Goal: Information Seeking & Learning: Find specific fact

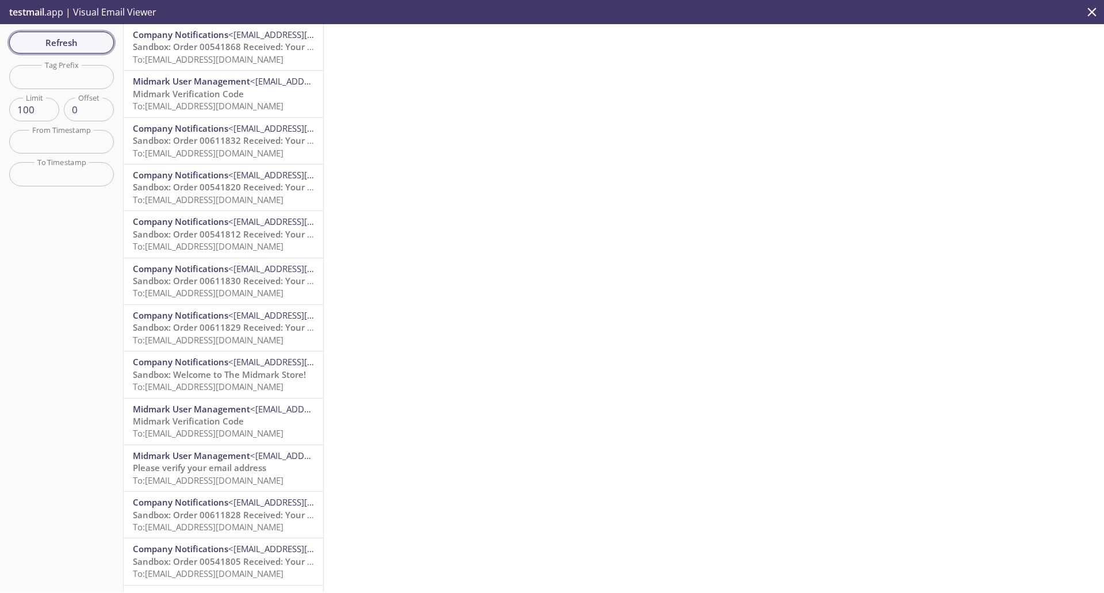
click at [81, 45] on span "Refresh" at bounding box center [61, 42] width 86 height 15
click at [196, 59] on span "To: ecommerce.afrancis2@inbox.testmail.app" at bounding box center [208, 59] width 151 height 12
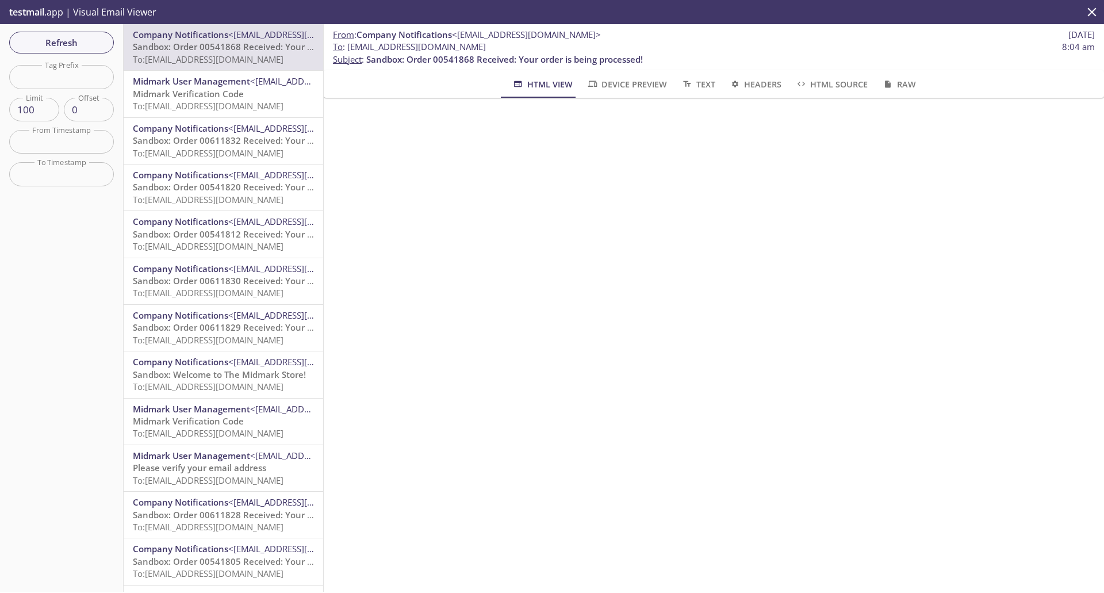
drag, startPoint x: 517, startPoint y: 46, endPoint x: 350, endPoint y: 52, distance: 167.4
click at [350, 52] on span "To : ecommerce.afrancis2@inbox.testmail.app 8:04 am" at bounding box center [714, 47] width 762 height 12
copy span "[EMAIL_ADDRESS][DOMAIN_NAME]"
click at [91, 44] on span "Refresh" at bounding box center [61, 42] width 86 height 15
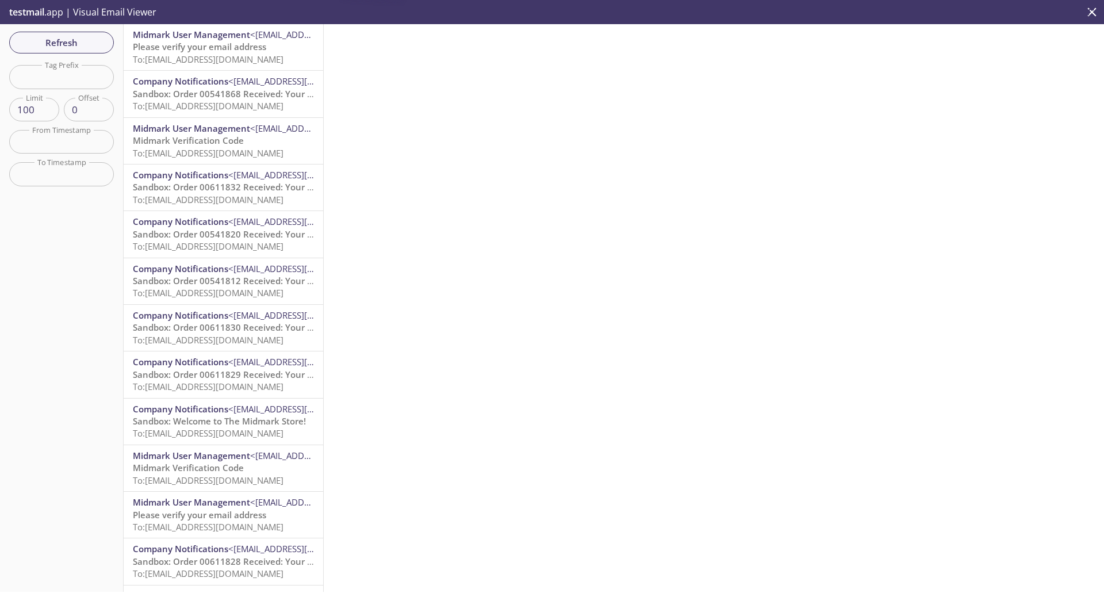
click at [182, 48] on span "Please verify your email address" at bounding box center [199, 47] width 133 height 12
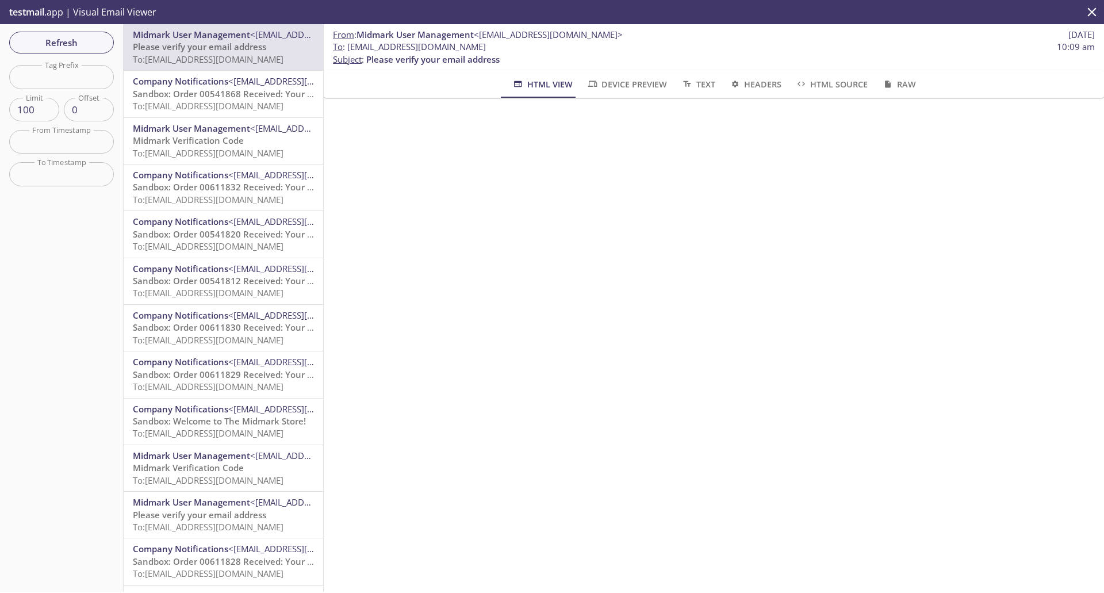
drag, startPoint x: 518, startPoint y: 46, endPoint x: 348, endPoint y: 51, distance: 169.7
click at [348, 51] on span "To : ecommerce.afrancis5@inbox.testmail.app 10:09 am" at bounding box center [714, 47] width 762 height 12
copy span "[EMAIL_ADDRESS][DOMAIN_NAME]"
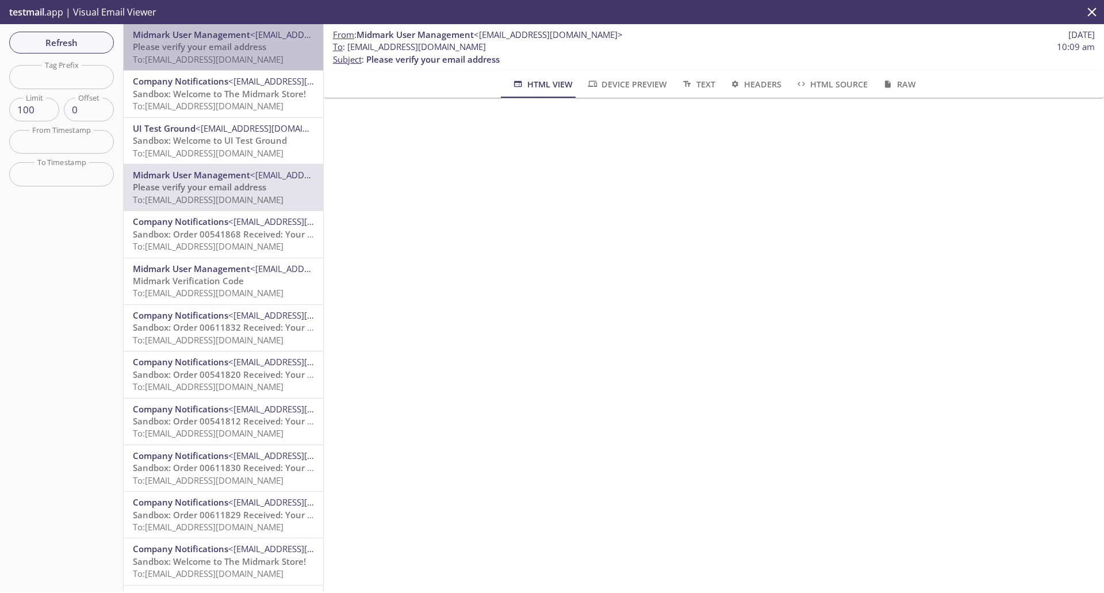
click at [242, 50] on span "Please verify your email address" at bounding box center [199, 47] width 133 height 12
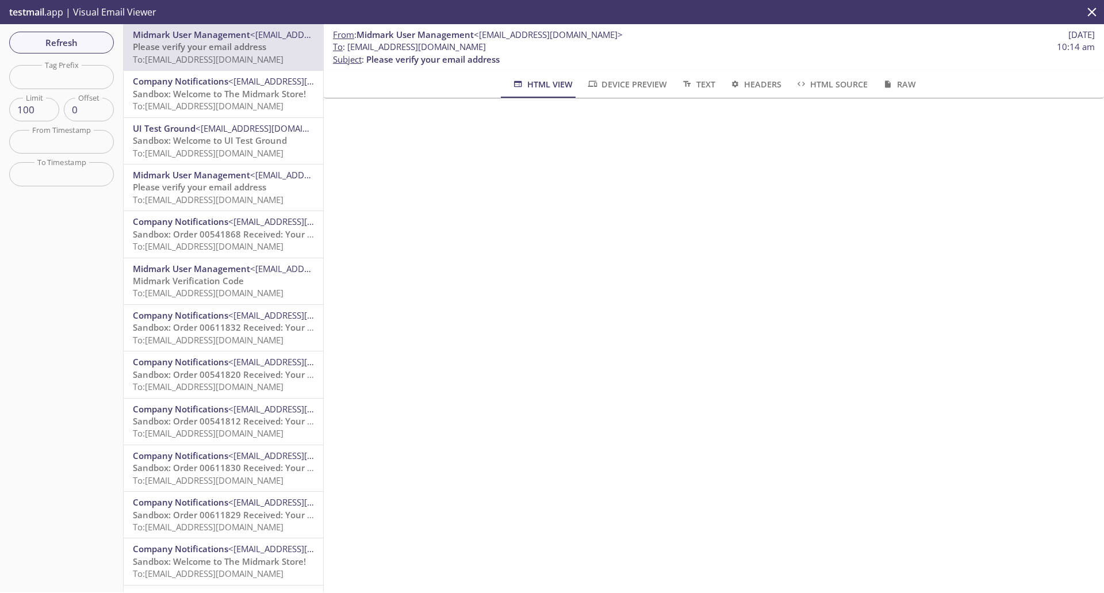
drag, startPoint x: 515, startPoint y: 48, endPoint x: 350, endPoint y: 47, distance: 165.6
click at [350, 47] on span "To : [EMAIL_ADDRESS][DOMAIN_NAME]" at bounding box center [409, 47] width 153 height 12
